Goal: Find specific page/section: Locate a particular part of the current website

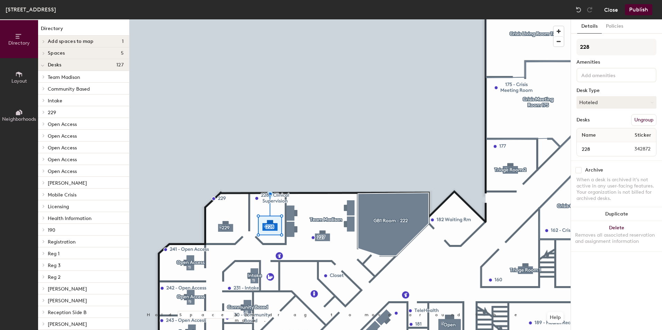
click at [615, 11] on button "Close" at bounding box center [611, 9] width 14 height 11
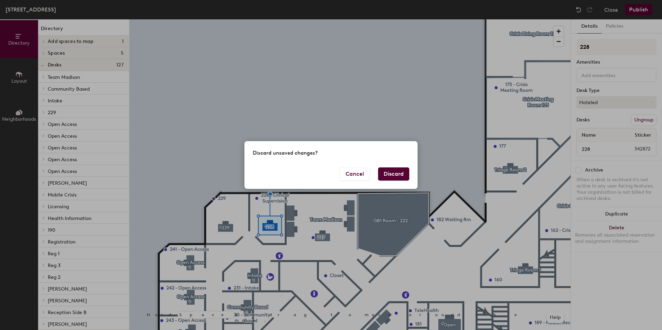
click at [391, 171] on button "Discard" at bounding box center [393, 174] width 31 height 13
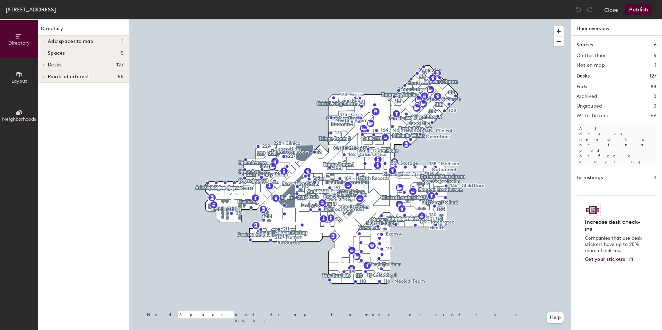
click at [60, 64] on span "Desks" at bounding box center [55, 65] width 14 height 6
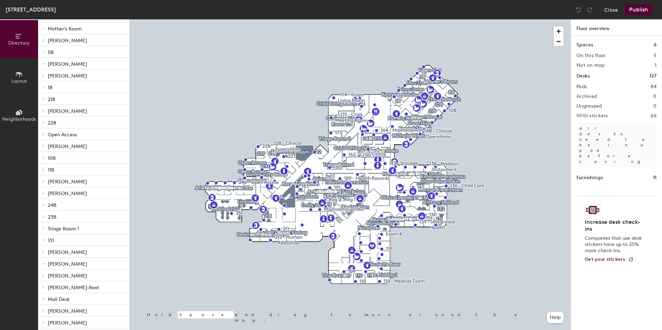
scroll to position [747, 0]
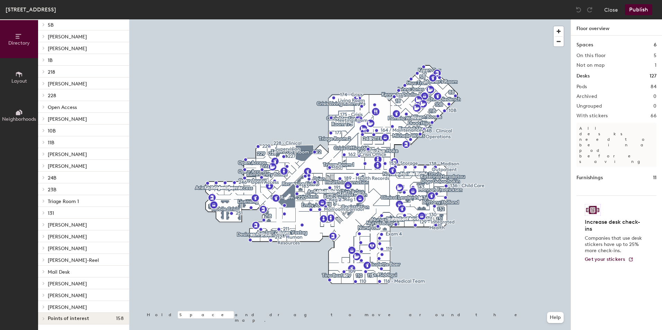
click at [60, 319] on span "Points of interest" at bounding box center [68, 319] width 41 height 6
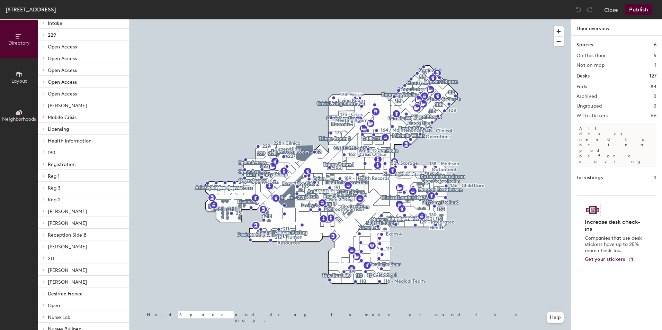
scroll to position [0, 0]
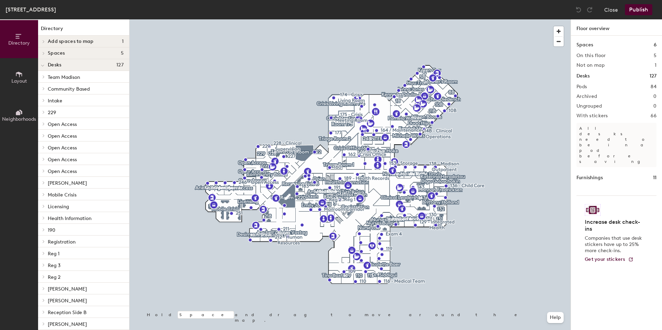
click at [23, 45] on span "Directory" at bounding box center [18, 43] width 21 height 6
click at [610, 12] on button "Close" at bounding box center [611, 9] width 14 height 11
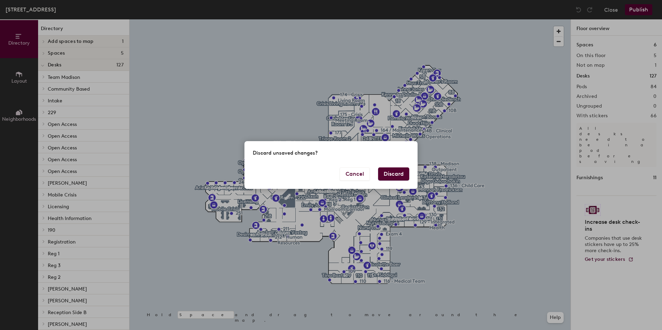
click at [391, 172] on button "Discard" at bounding box center [393, 174] width 31 height 13
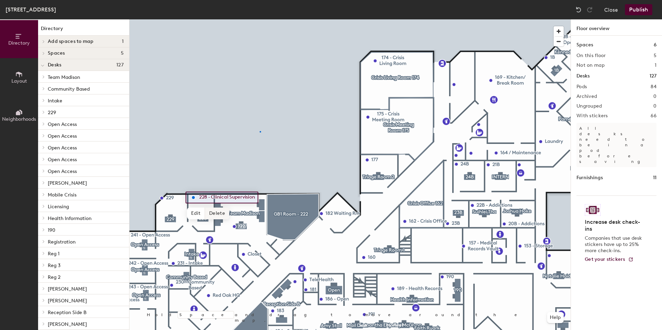
click at [260, 19] on div at bounding box center [350, 19] width 441 height 0
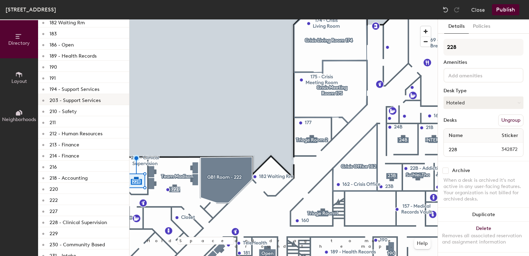
scroll to position [1836, 0]
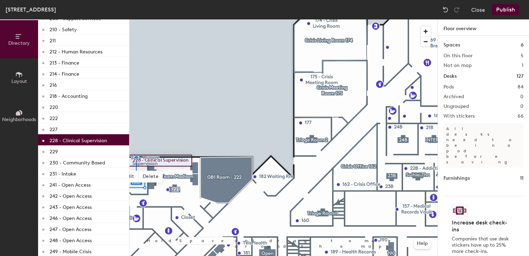
click at [64, 139] on p "228 - Clinical Supervision" at bounding box center [78, 139] width 57 height 8
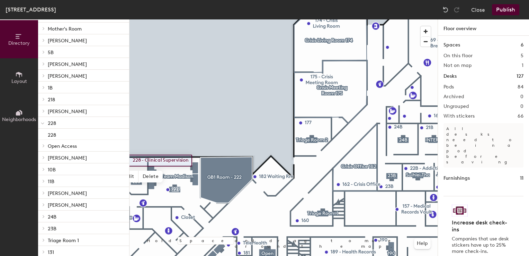
scroll to position [644, 0]
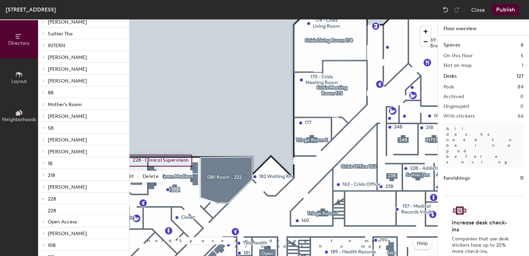
click at [62, 196] on p "228" at bounding box center [86, 198] width 76 height 9
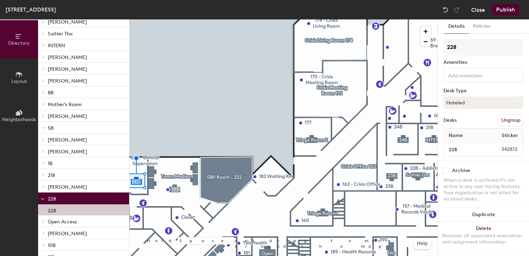
click at [477, 10] on button "Close" at bounding box center [478, 9] width 14 height 11
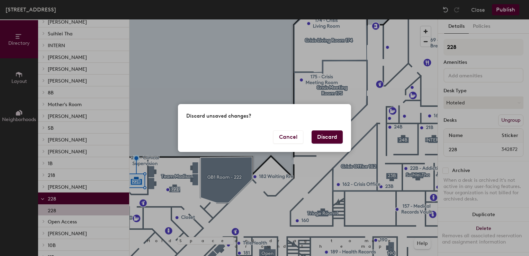
click at [332, 135] on button "Discard" at bounding box center [327, 136] width 31 height 13
